Goal: Task Accomplishment & Management: Manage account settings

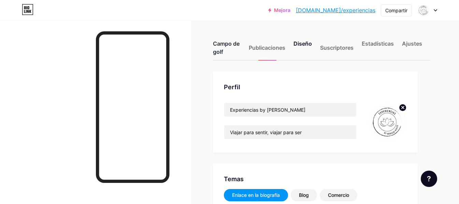
click at [225, 43] on font "Campo de golf" at bounding box center [226, 47] width 27 height 15
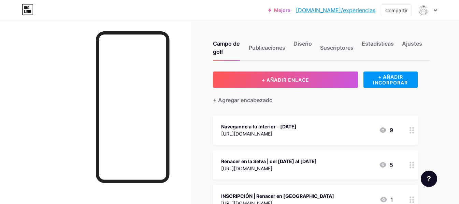
click at [297, 130] on div "[URL][DOMAIN_NAME]" at bounding box center [258, 133] width 75 height 7
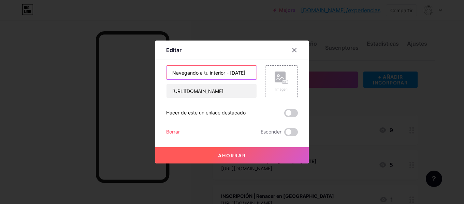
click at [234, 75] on input "Navegando a tu interior - [DATE]" at bounding box center [212, 73] width 90 height 14
type input "Navegando a tu interior - [DATE]"
click at [229, 154] on font "Ahorrar" at bounding box center [232, 156] width 28 height 6
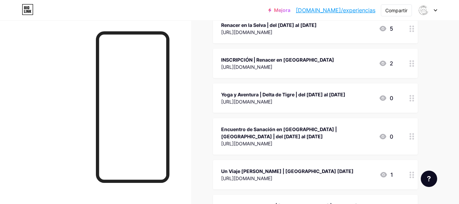
scroll to position [134, 0]
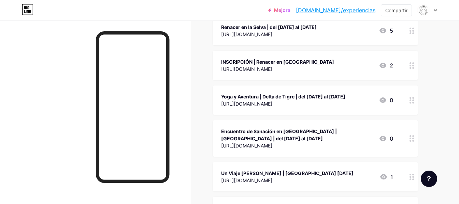
click at [272, 70] on font "[URL][DOMAIN_NAME]" at bounding box center [246, 69] width 51 height 6
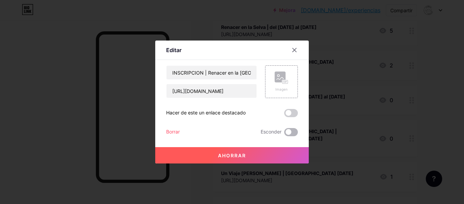
click at [294, 133] on span at bounding box center [291, 132] width 14 height 8
click at [284, 134] on input "checkbox" at bounding box center [284, 134] width 0 height 0
click at [249, 158] on button "Ahorrar" at bounding box center [232, 155] width 154 height 16
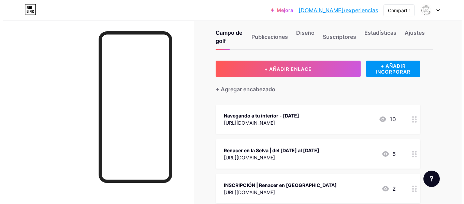
scroll to position [10, 0]
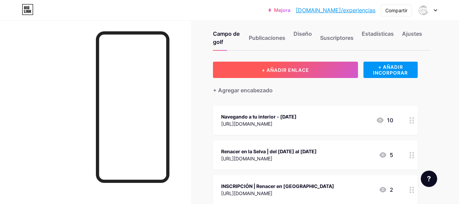
click at [298, 66] on button "+ AÑADIR ENLACE" at bounding box center [285, 70] width 145 height 16
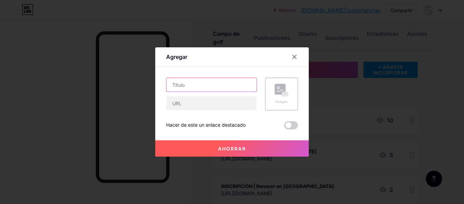
click at [223, 85] on input "text" at bounding box center [212, 85] width 90 height 14
type input "Kite Trip en Brasil - Prea y Jeri 25 de Octubre"
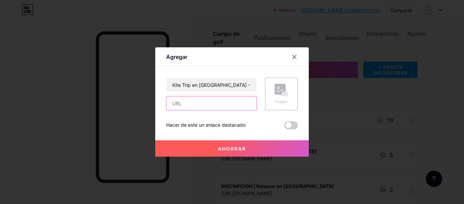
click at [196, 103] on input "text" at bounding box center [212, 104] width 90 height 14
paste input "https://drive.google.com/drive/folders/1adJFZcGUNthGff3R_kEk3loYFqJFt_2M?usp=sh…"
type input "https://drive.google.com/drive/folders/1adJFZcGUNthGff3R_kEk3loYFqJFt_2M?usp=sh…"
click at [224, 148] on font "Ahorrar" at bounding box center [232, 149] width 28 height 6
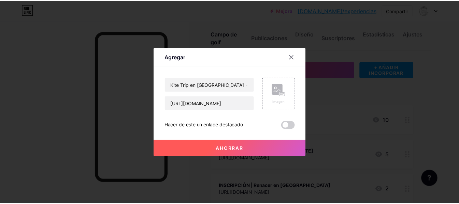
scroll to position [0, 0]
